Goal: Download file/media

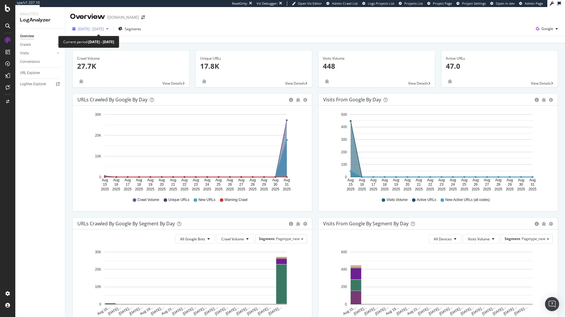
click at [111, 27] on div "[DATE] - [DATE]" at bounding box center [90, 28] width 41 height 9
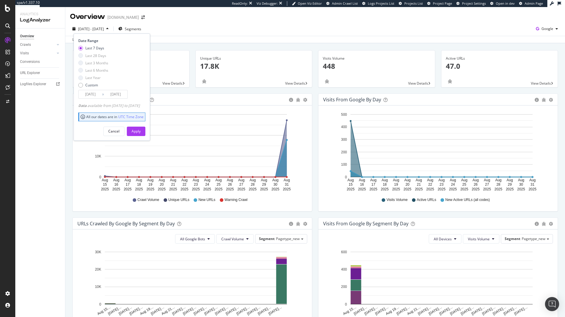
click at [94, 52] on div "Last 7 Days Last 28 Days Last 3 Months Last 6 Months Last Year Custom" at bounding box center [93, 68] width 30 height 44
click at [92, 48] on div "Last 7 Days" at bounding box center [94, 48] width 19 height 5
click at [141, 130] on div "Apply" at bounding box center [135, 131] width 9 height 5
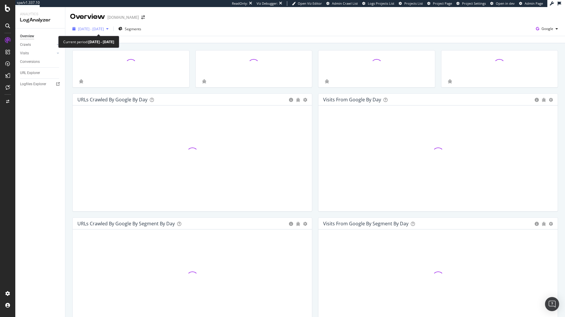
click at [97, 31] on span "[DATE] - [DATE]" at bounding box center [91, 28] width 26 height 5
click at [95, 33] on div "2025 Aug. 25th - Aug. 31st" at bounding box center [90, 28] width 41 height 9
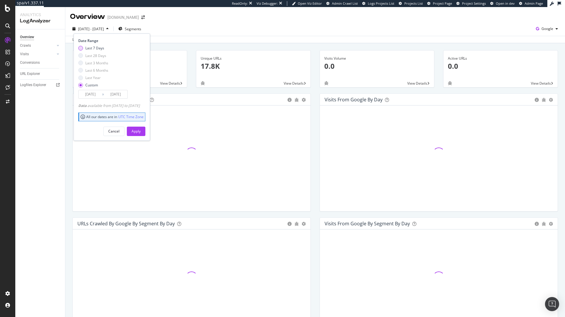
click at [91, 48] on div "Last 7 Days" at bounding box center [94, 48] width 19 height 5
type input "2025/08/27"
type input "2025/09/02"
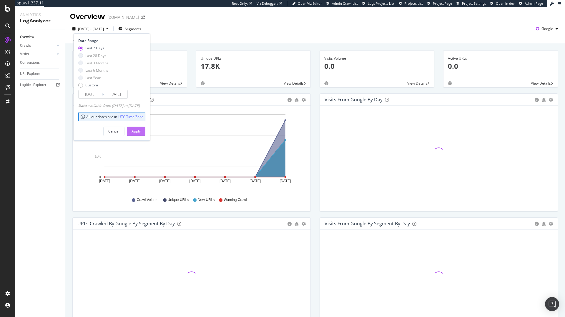
click at [141, 133] on div "Apply" at bounding box center [135, 131] width 9 height 5
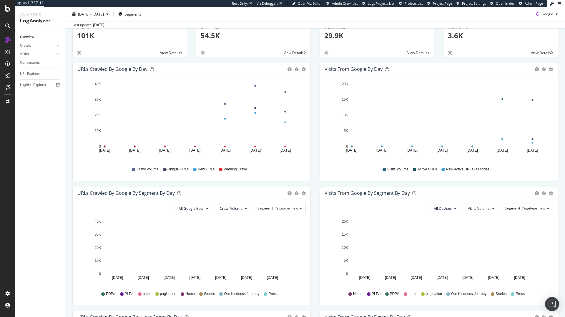
scroll to position [49, 0]
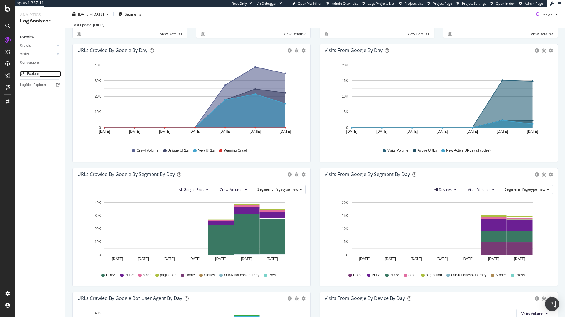
click at [32, 73] on div "URL Explorer" at bounding box center [30, 74] width 20 height 6
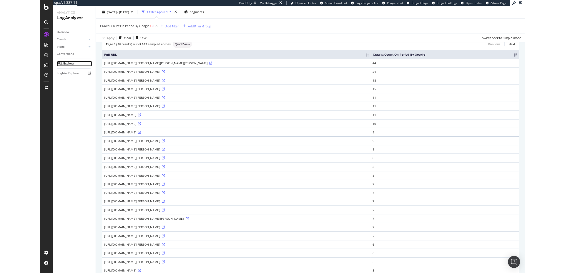
scroll to position [102, 0]
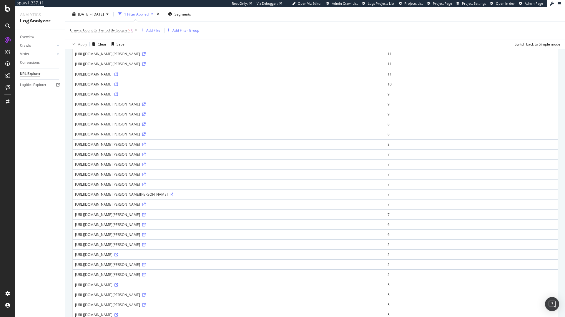
drag, startPoint x: 103, startPoint y: 82, endPoint x: 199, endPoint y: 82, distance: 95.9
click at [191, 69] on td "https://global.kurtgeiger.com/women/bags/crossbody-bags/micro-kensington-silver…" at bounding box center [229, 64] width 312 height 10
click at [146, 66] on icon at bounding box center [144, 64] width 4 height 4
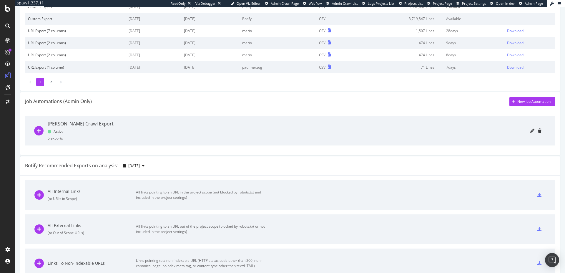
scroll to position [116, 0]
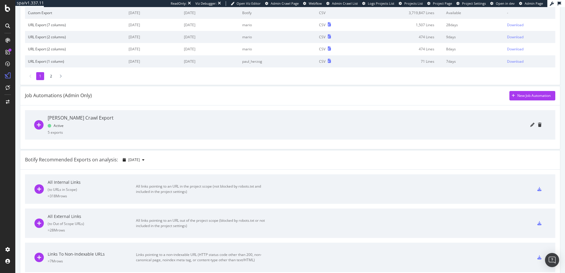
click at [82, 117] on div "[PERSON_NAME] Crawl Export" at bounding box center [81, 117] width 66 height 7
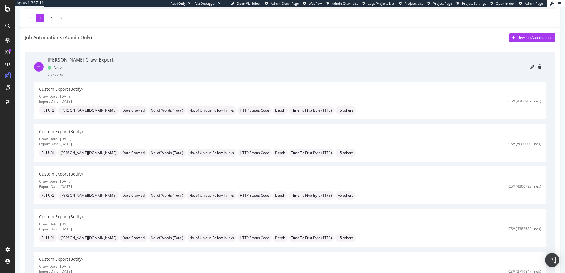
scroll to position [173, 0]
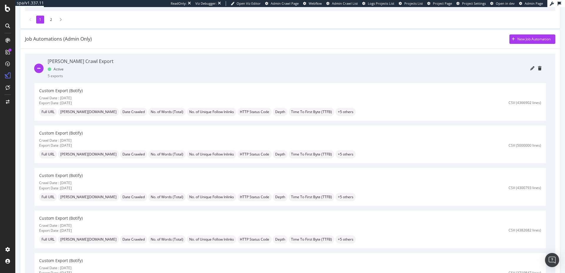
click at [60, 62] on div "Darty Crawl Export" at bounding box center [81, 61] width 66 height 7
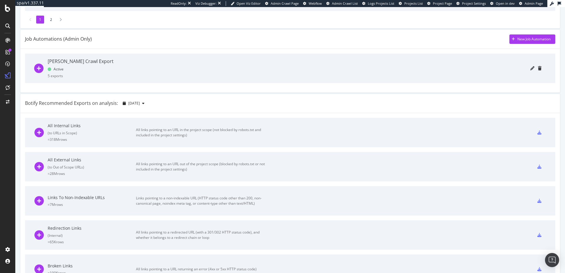
click at [118, 61] on div at bounding box center [329, 68] width 423 height 29
click at [61, 62] on div "Darty Crawl Export" at bounding box center [81, 61] width 66 height 7
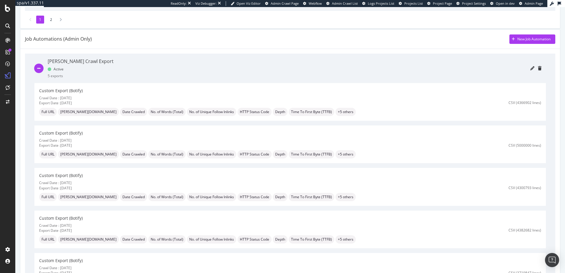
drag, startPoint x: 61, startPoint y: 97, endPoint x: 78, endPoint y: 147, distance: 52.6
click at [78, 147] on div "Custom Export (Botify) Crawl Date : 2025-09-01 Export Date : 2025-09-03 Full UR…" at bounding box center [289, 189] width 511 height 212
click at [78, 147] on div "Export Date : 2025-09-02" at bounding box center [260, 145] width 443 height 5
click at [530, 69] on icon "pencil" at bounding box center [532, 68] width 4 height 4
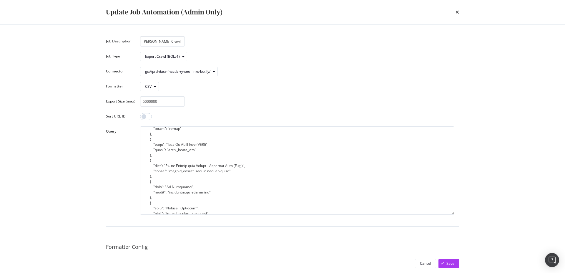
scroll to position [216, 0]
click at [487, 189] on div "Update Job Automation (Admin Only) Job Description Darty Crawl Export Job Type …" at bounding box center [282, 136] width 565 height 273
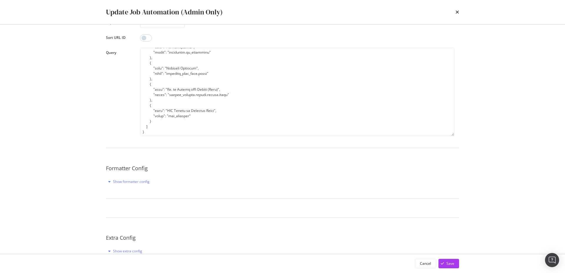
scroll to position [92, 0]
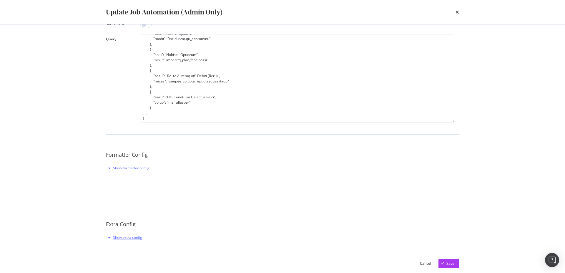
click at [110, 236] on icon "modal" at bounding box center [109, 238] width 2 height 4
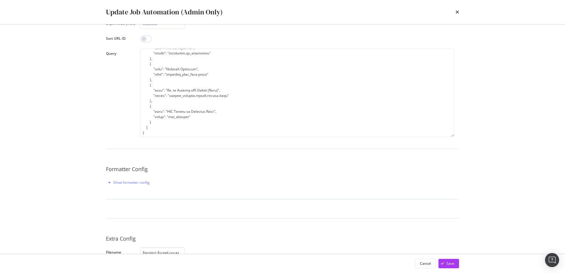
scroll to position [137, 0]
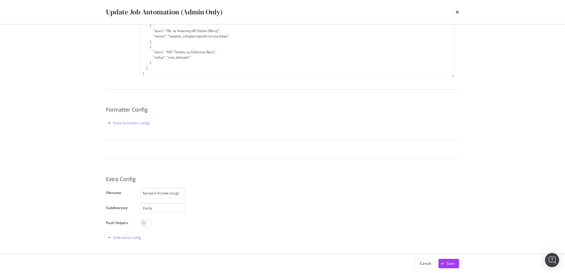
click at [459, 10] on div "Update Job Automation (Admin Only)" at bounding box center [282, 12] width 376 height 24
click at [455, 14] on icon "times" at bounding box center [457, 12] width 4 height 5
